Goal: Check status: Check status

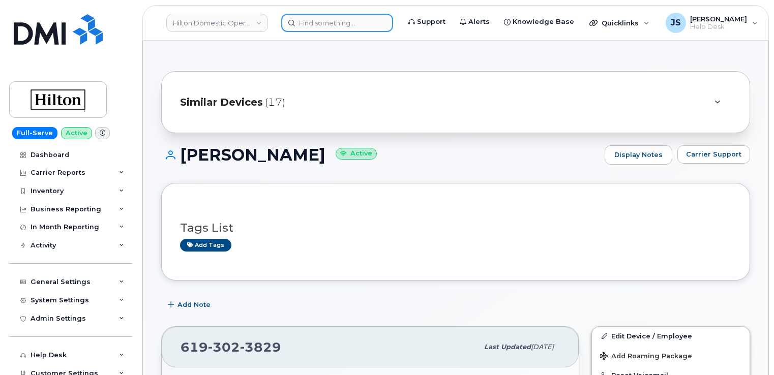
scroll to position [305, 0]
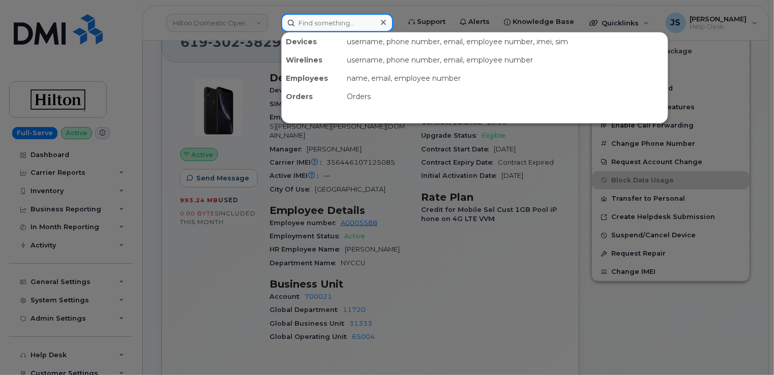
paste input "5878396508"
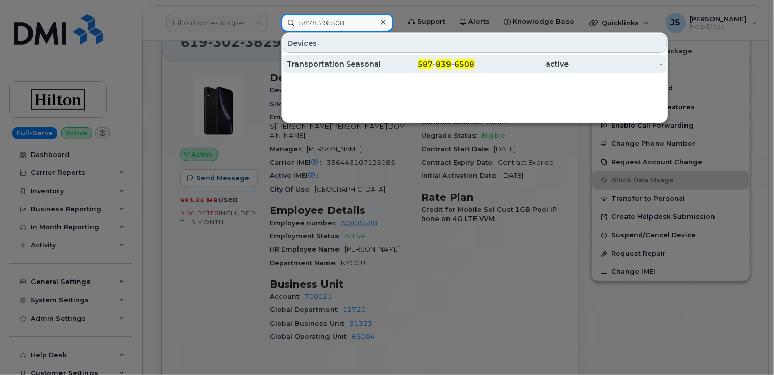
type input "5878396508"
click at [330, 65] on div "Transportation Seasonal4" at bounding box center [334, 64] width 94 height 10
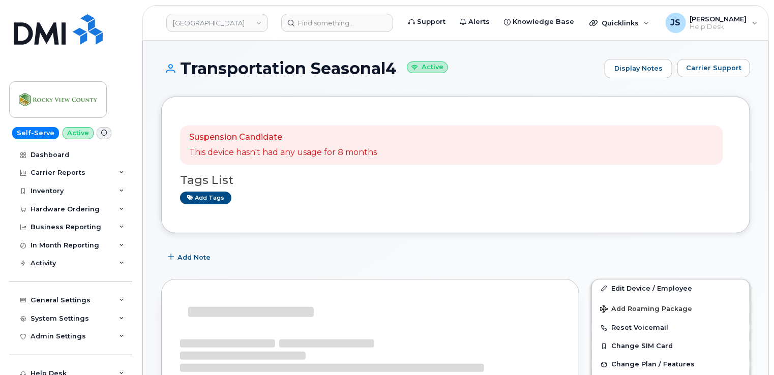
click at [101, 134] on icon at bounding box center [104, 133] width 6 height 6
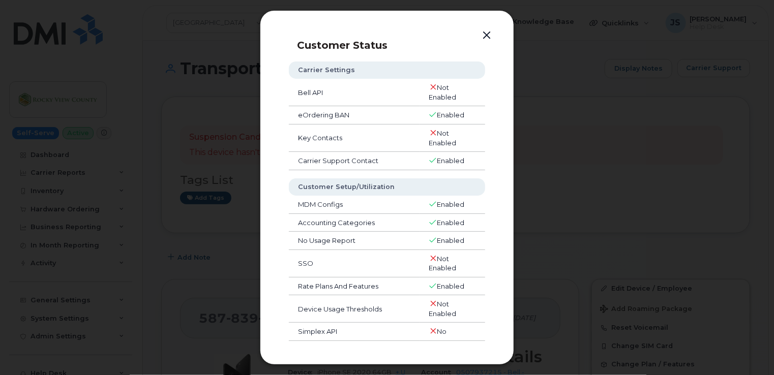
click at [486, 36] on button "button" at bounding box center [486, 35] width 15 height 14
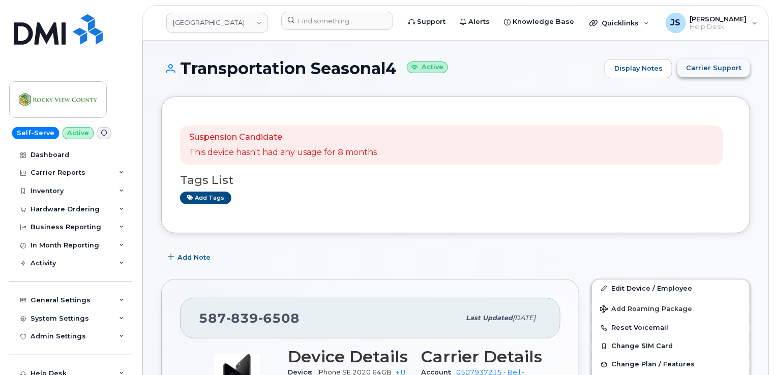
click at [718, 70] on span "Carrier Support" at bounding box center [713, 68] width 55 height 10
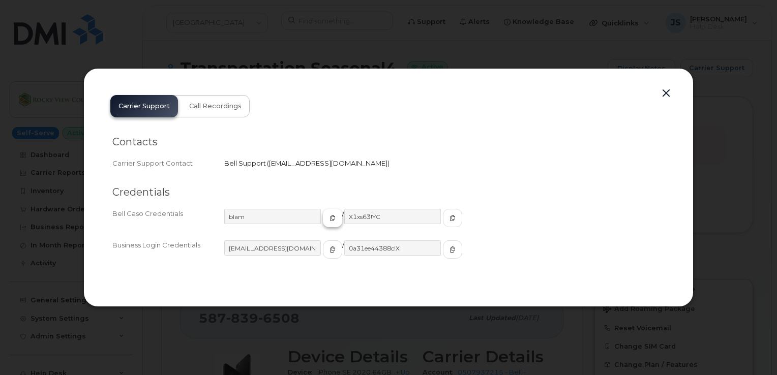
click at [329, 217] on icon "button" at bounding box center [332, 218] width 6 height 6
click at [448, 215] on span "button" at bounding box center [452, 218] width 9 height 9
click at [668, 92] on button "button" at bounding box center [665, 93] width 15 height 14
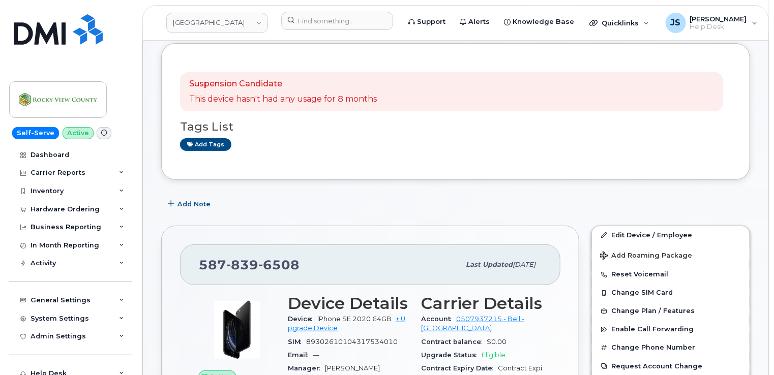
scroll to position [203, 0]
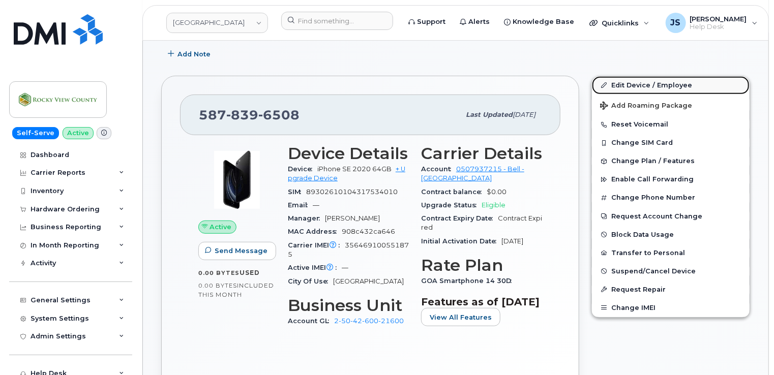
click at [643, 84] on link "Edit Device / Employee" at bounding box center [671, 85] width 158 height 18
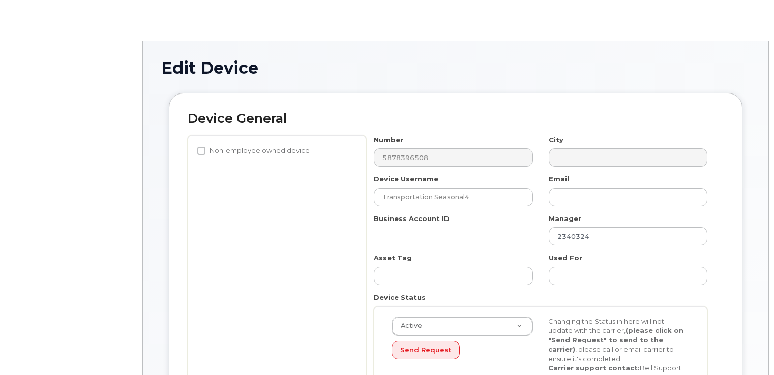
select select "29629296"
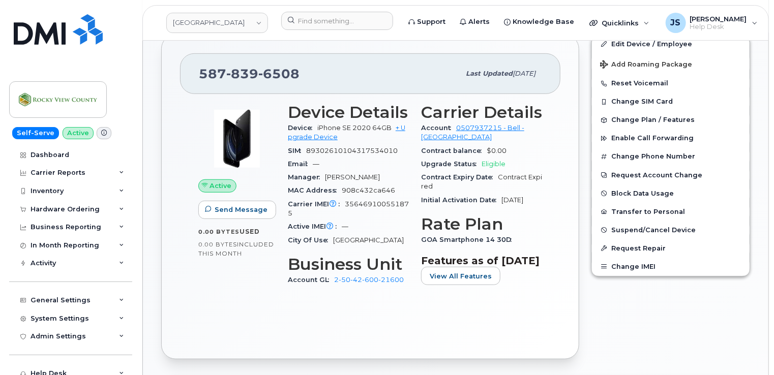
scroll to position [205, 0]
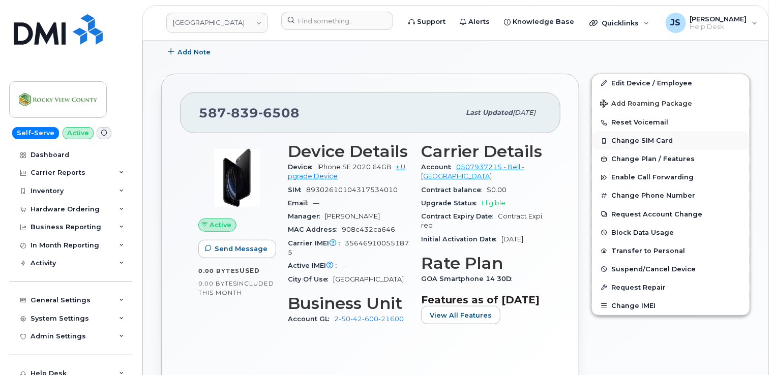
click at [642, 143] on button "Change SIM Card" at bounding box center [671, 141] width 158 height 18
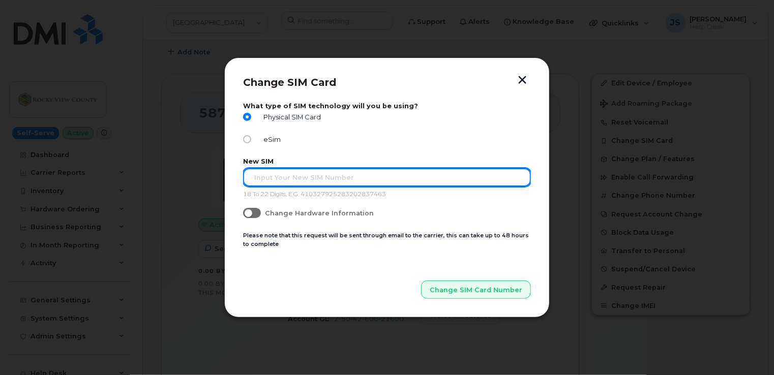
paste input "89302610104320359199"
type input "89302610104320359199"
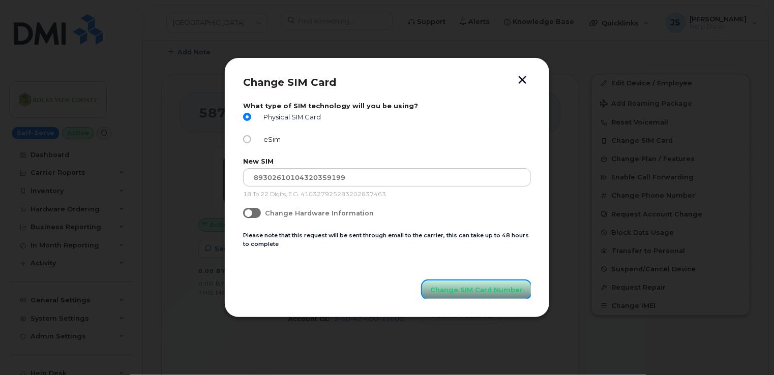
click at [468, 291] on span "Change SIM Card Number" at bounding box center [476, 290] width 93 height 10
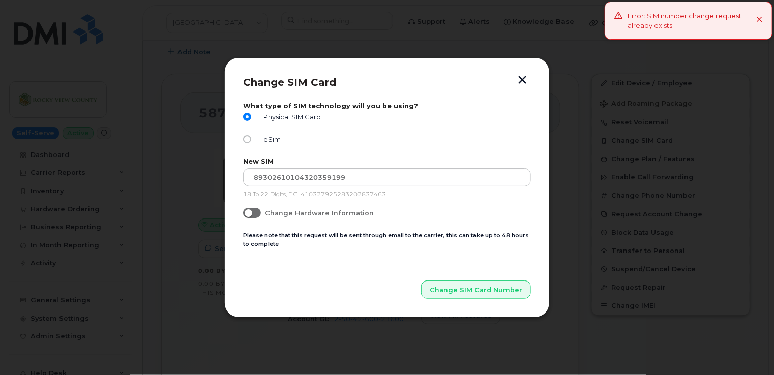
click at [522, 78] on button "button" at bounding box center [522, 81] width 15 height 11
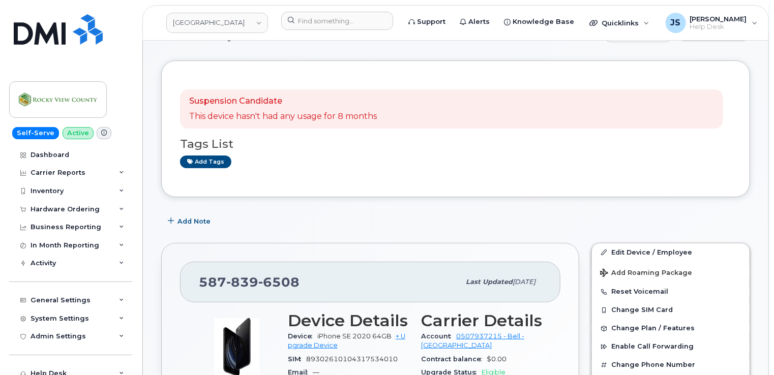
scroll to position [51, 0]
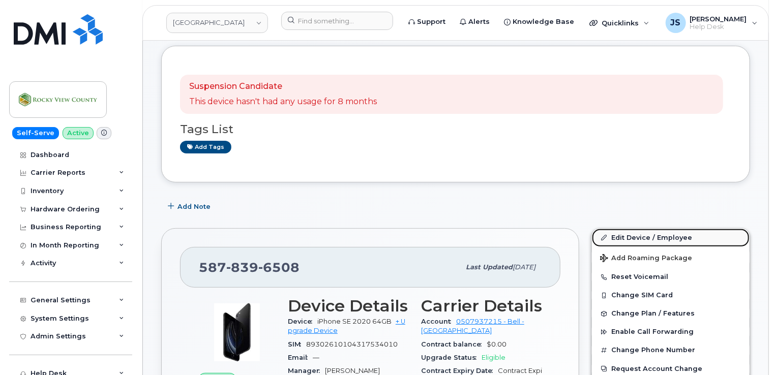
click at [642, 237] on link "Edit Device / Employee" at bounding box center [671, 238] width 158 height 18
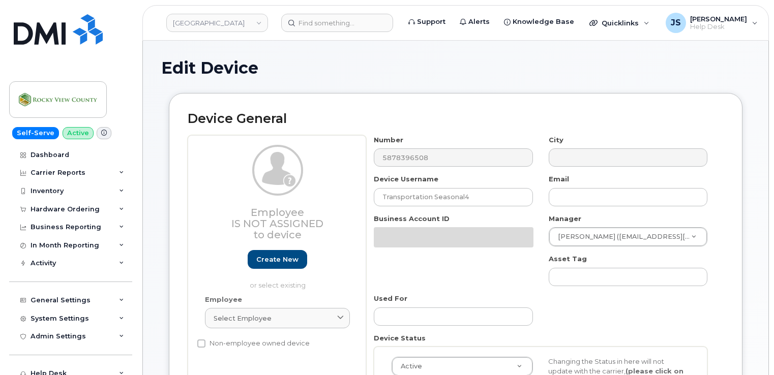
select select "29629296"
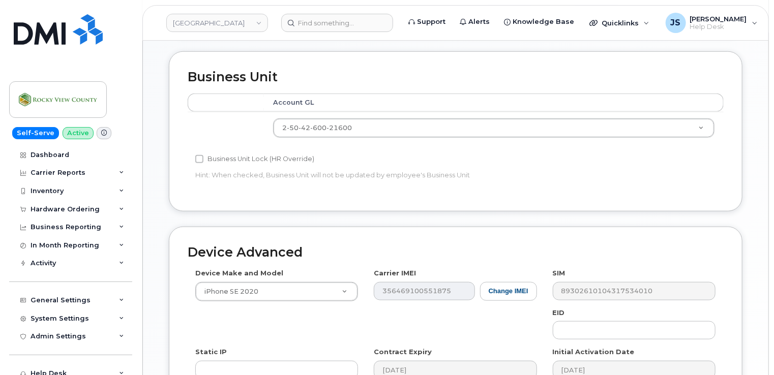
scroll to position [435, 0]
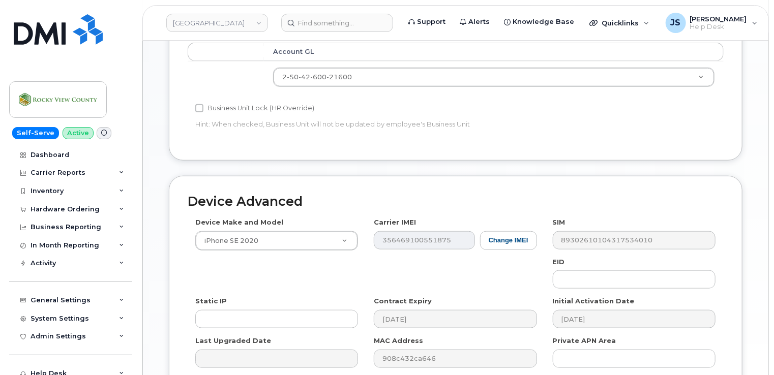
drag, startPoint x: 615, startPoint y: 237, endPoint x: 596, endPoint y: 219, distance: 26.6
click at [596, 219] on div "SIM 89302610104317534010" at bounding box center [634, 234] width 178 height 32
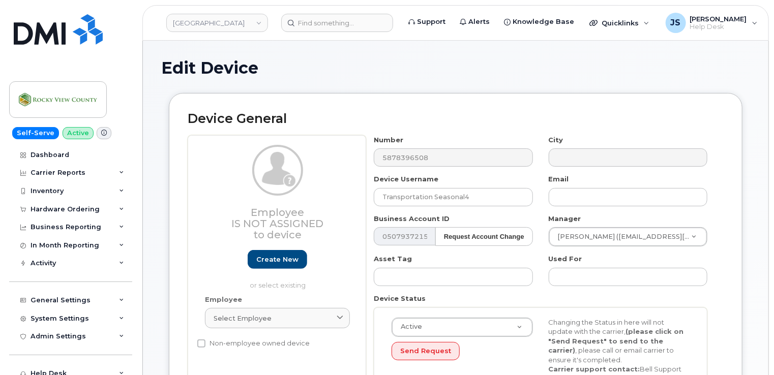
scroll to position [0, 0]
click at [123, 301] on div "General Settings" at bounding box center [70, 300] width 123 height 18
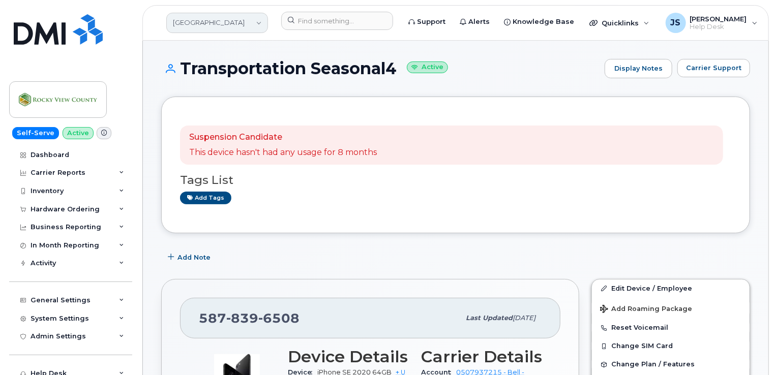
click at [214, 26] on link "[GEOGRAPHIC_DATA]" at bounding box center [217, 23] width 102 height 20
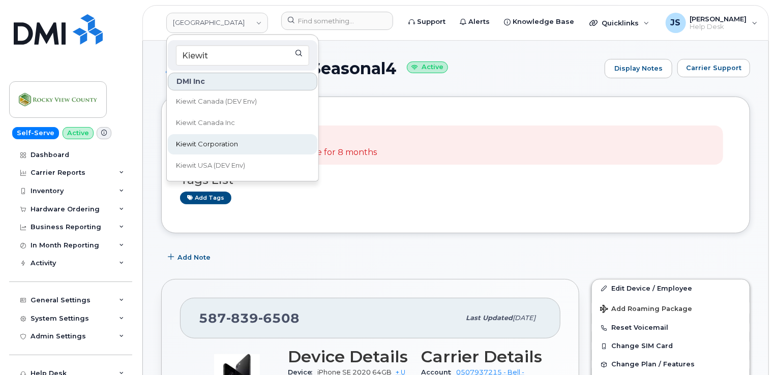
type input "Kiewit"
click at [215, 143] on span "Kiewit Corporation" at bounding box center [207, 144] width 62 height 10
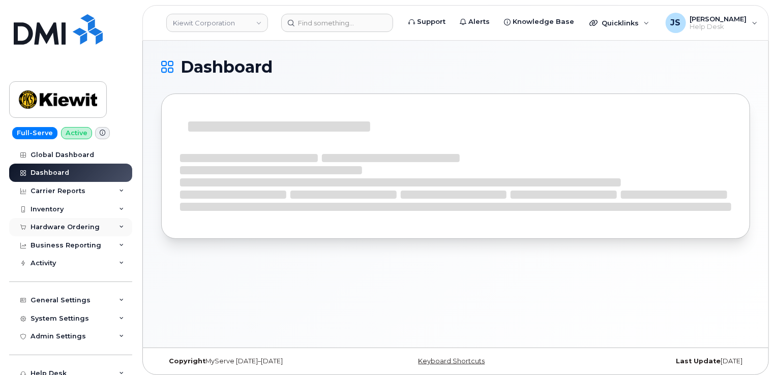
click at [114, 227] on div "Hardware Ordering" at bounding box center [70, 227] width 123 height 18
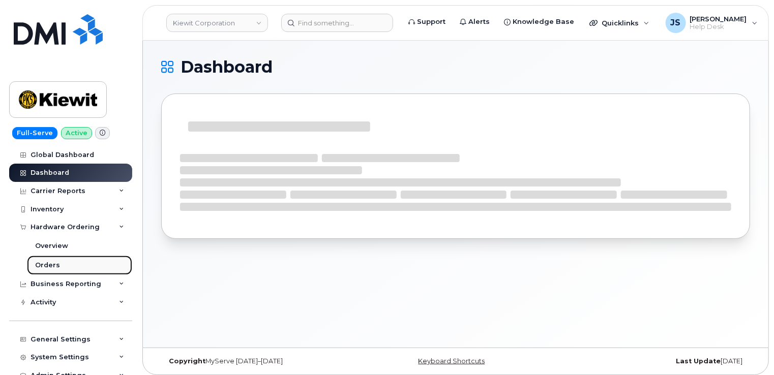
click at [58, 263] on link "Orders" at bounding box center [79, 265] width 105 height 19
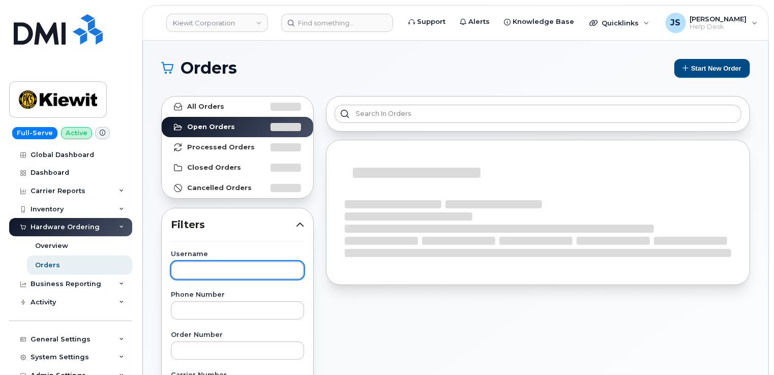
click at [204, 276] on input "text" at bounding box center [237, 270] width 133 height 18
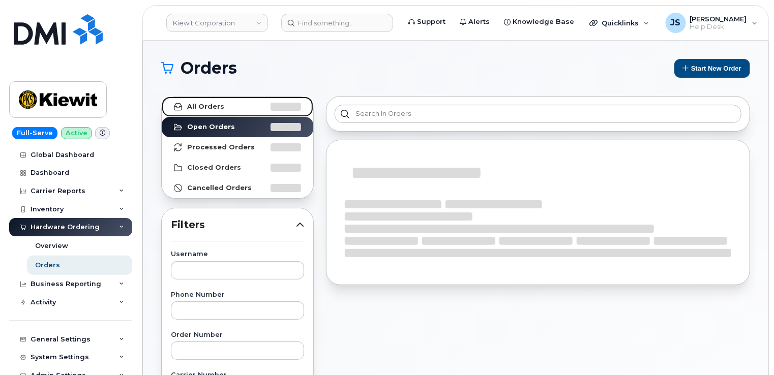
click at [190, 108] on strong "All Orders" at bounding box center [205, 107] width 37 height 8
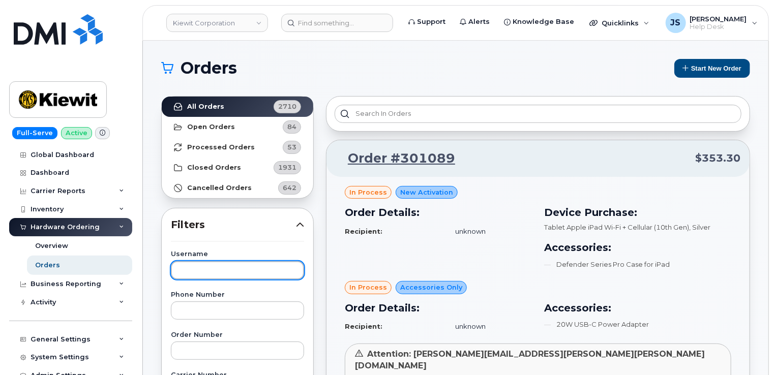
paste input "[PERSON_NAME]"
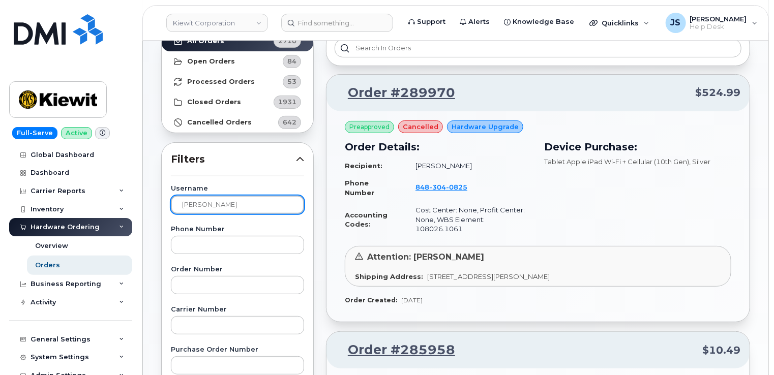
scroll to position [15, 0]
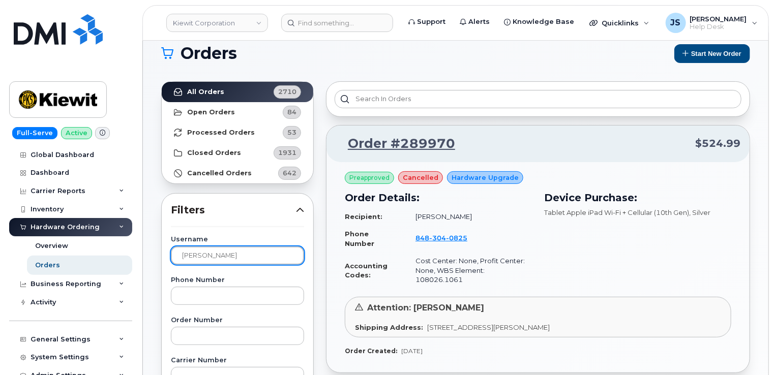
click at [251, 252] on input "[PERSON_NAME]" at bounding box center [237, 256] width 133 height 18
paste input "[PERSON_NAME]"
type input "[PERSON_NAME]"
